Goal: Answer question/provide support

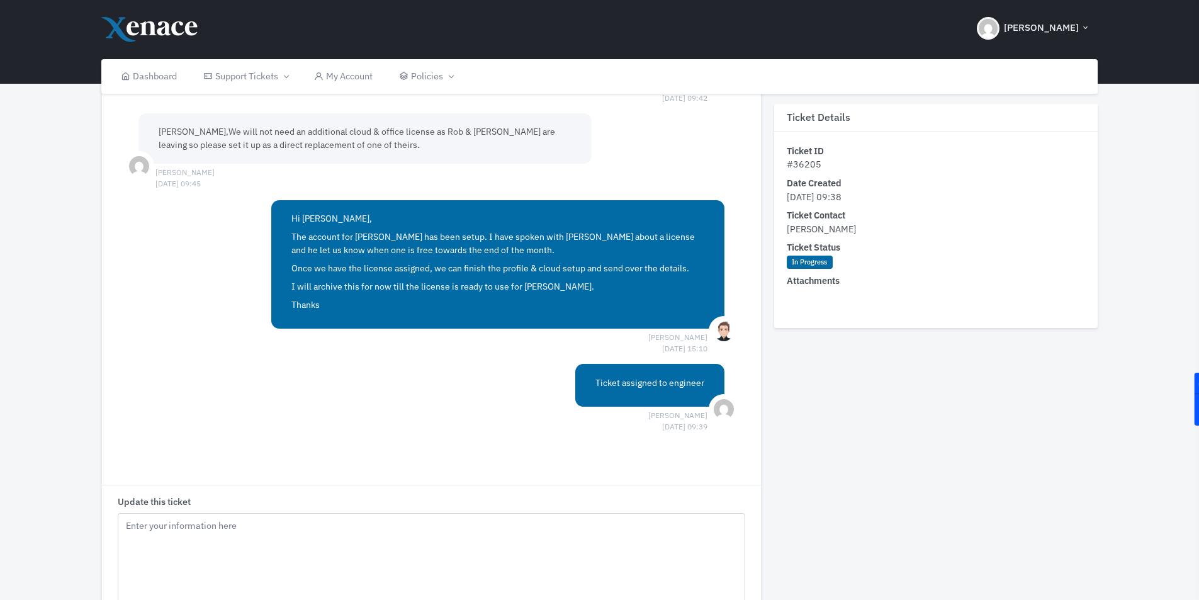
scroll to position [580, 0]
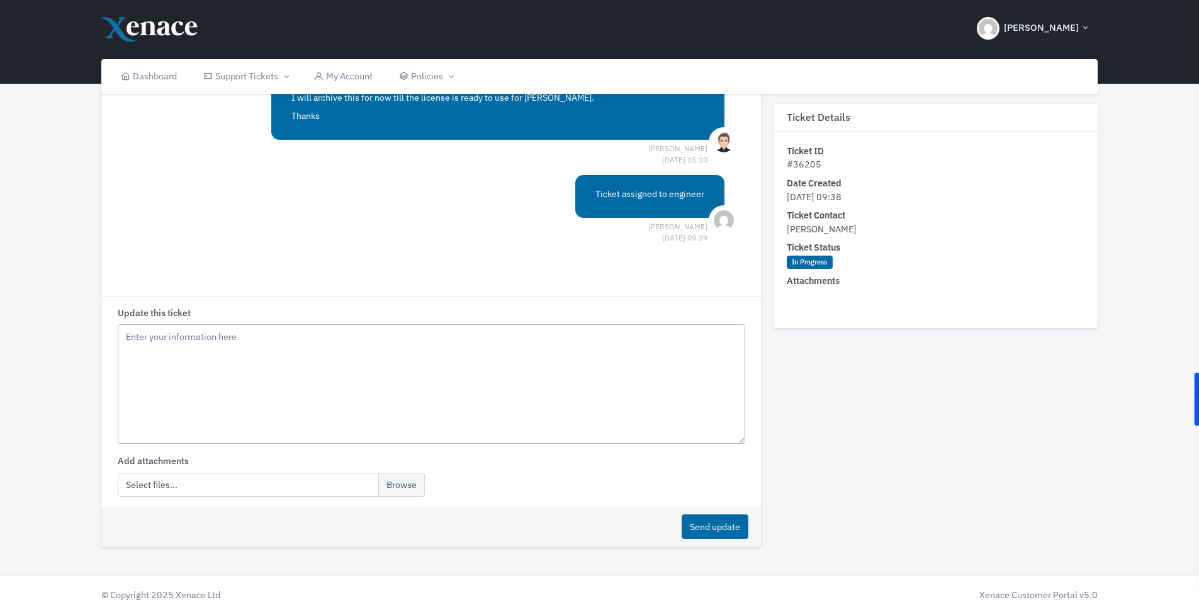
click at [179, 349] on textarea "Update this ticket" at bounding box center [431, 384] width 627 height 120
click at [170, 349] on textarea "Hi [PERSON_NAME], If you cane share the password with [PERSON_NAME] as soon as …" at bounding box center [431, 384] width 627 height 120
click at [247, 351] on textarea "Hi [PERSON_NAME], If you can share the password with [PERSON_NAME] as soon as p…" at bounding box center [431, 384] width 627 height 120
click at [533, 348] on textarea "Hi [PERSON_NAME], If you can share the password for [PERSON_NAME] with [PERSON_…" at bounding box center [431, 384] width 627 height 120
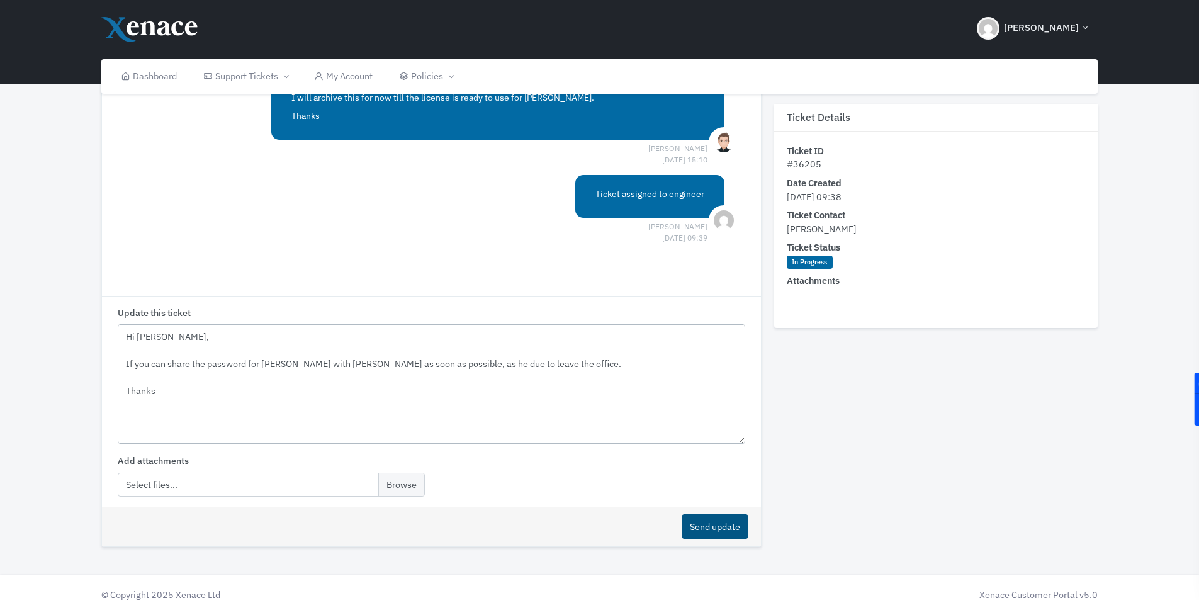
type textarea "Hi [PERSON_NAME], If you can share the password for [PERSON_NAME] with [PERSON_…"
click at [698, 514] on button "Send update" at bounding box center [715, 526] width 67 height 25
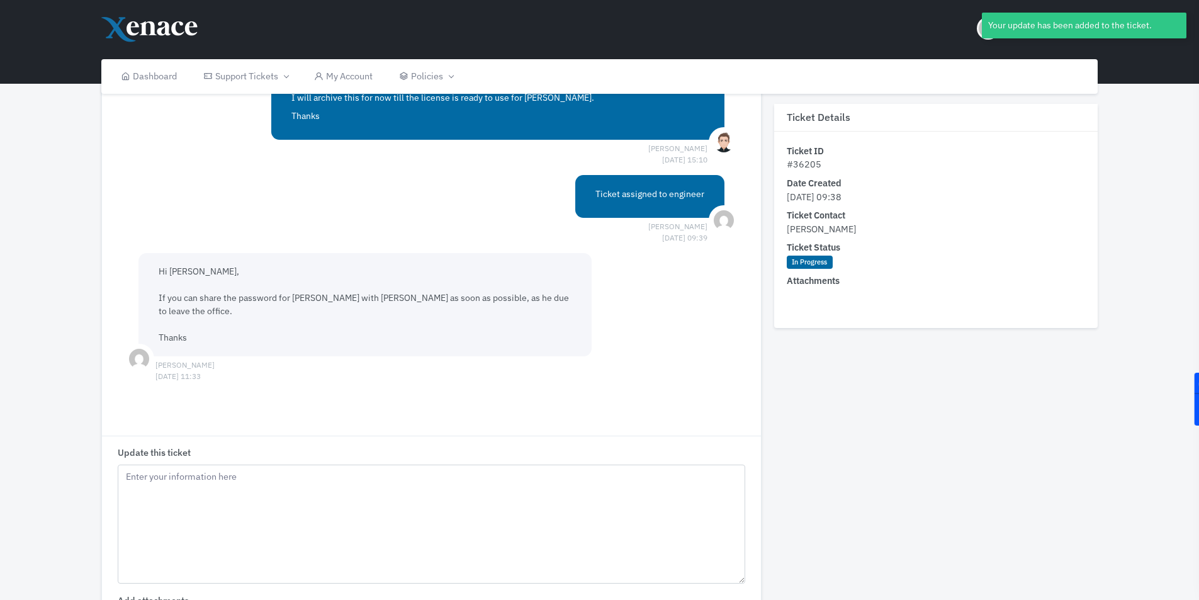
click at [550, 265] on div "Hi [PERSON_NAME], If you can share the password for [PERSON_NAME] with [PERSON_…" at bounding box center [365, 304] width 453 height 103
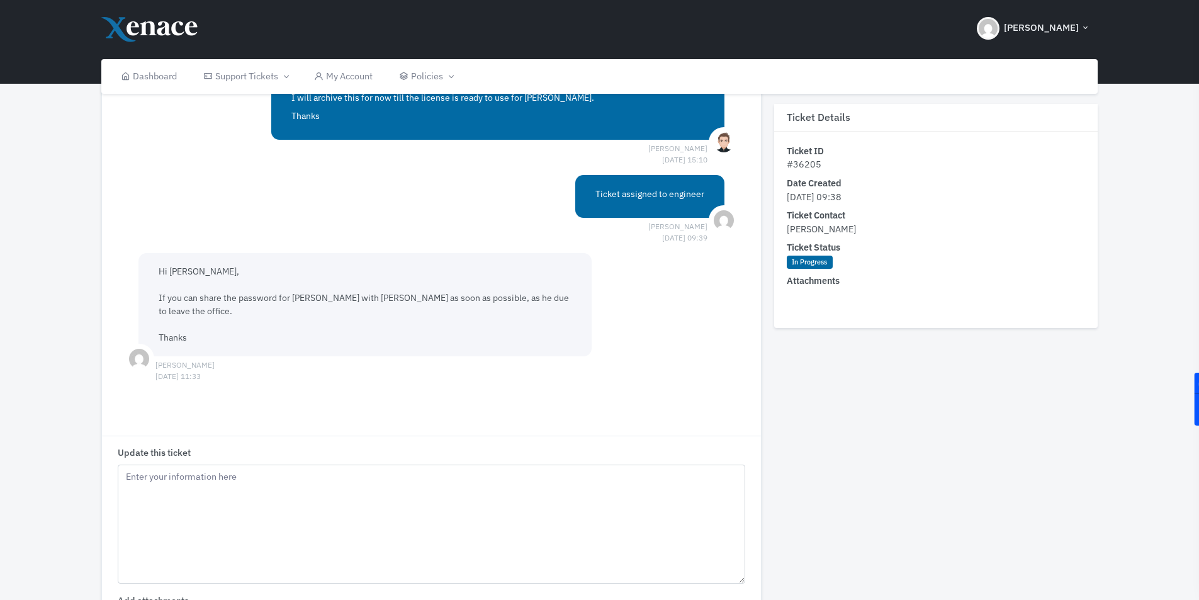
click at [539, 280] on span "Hi [PERSON_NAME], If you can share the password for [PERSON_NAME] with [PERSON_…" at bounding box center [364, 304] width 411 height 77
click at [492, 309] on div "Hi [PERSON_NAME], If you can share the password for [PERSON_NAME] with [PERSON_…" at bounding box center [365, 304] width 453 height 103
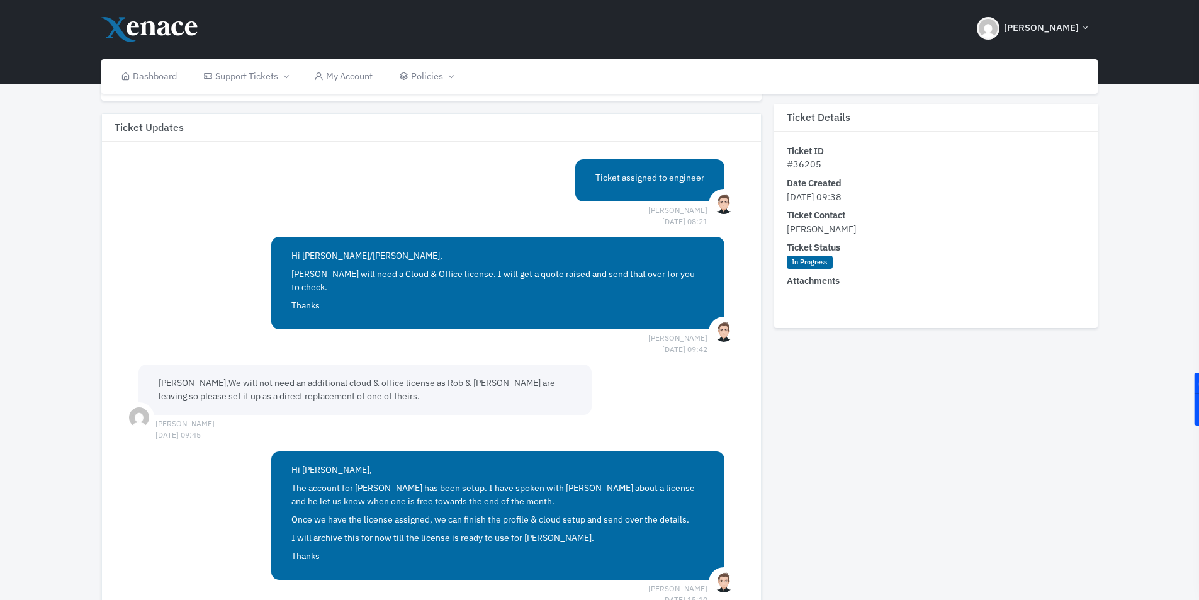
scroll to position [0, 0]
